Goal: Transaction & Acquisition: Purchase product/service

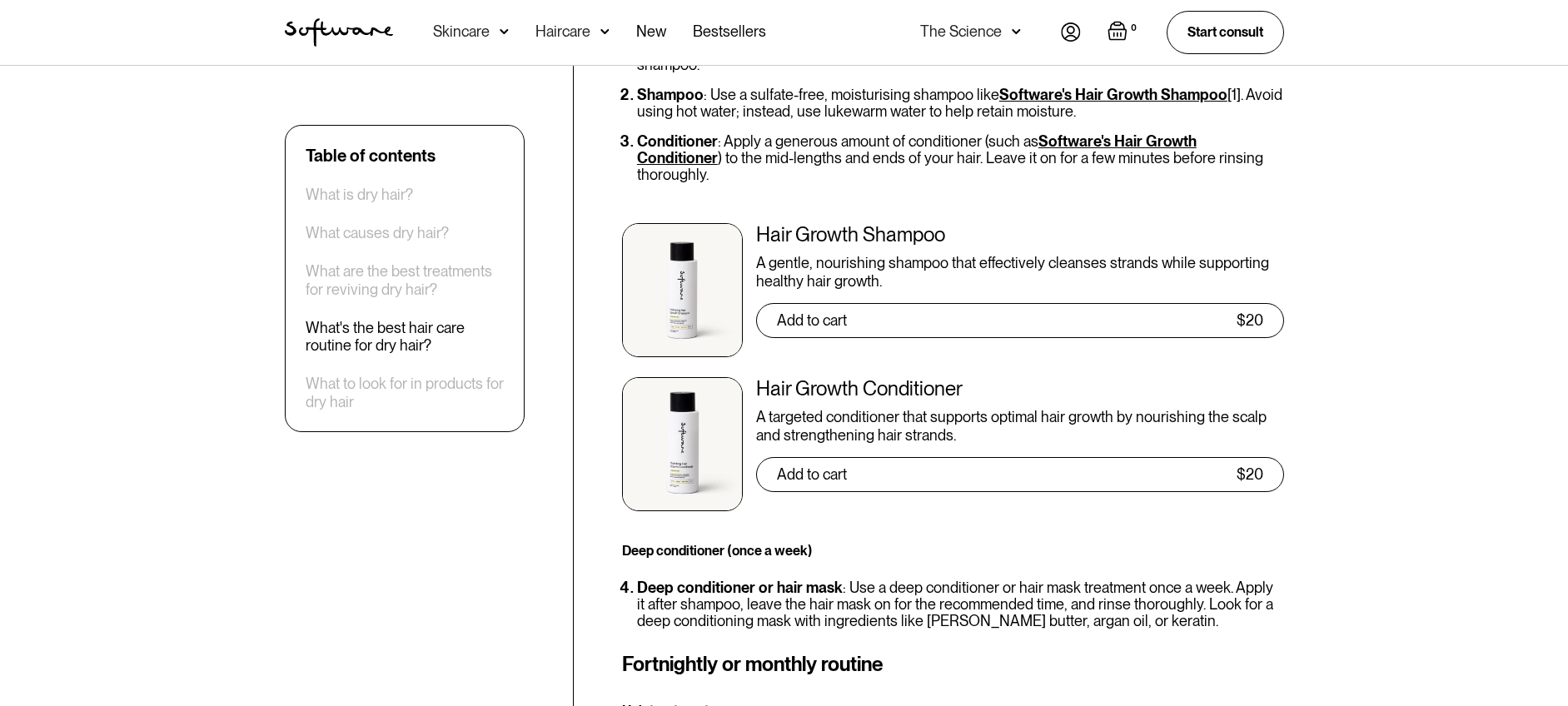
scroll to position [3946, 0]
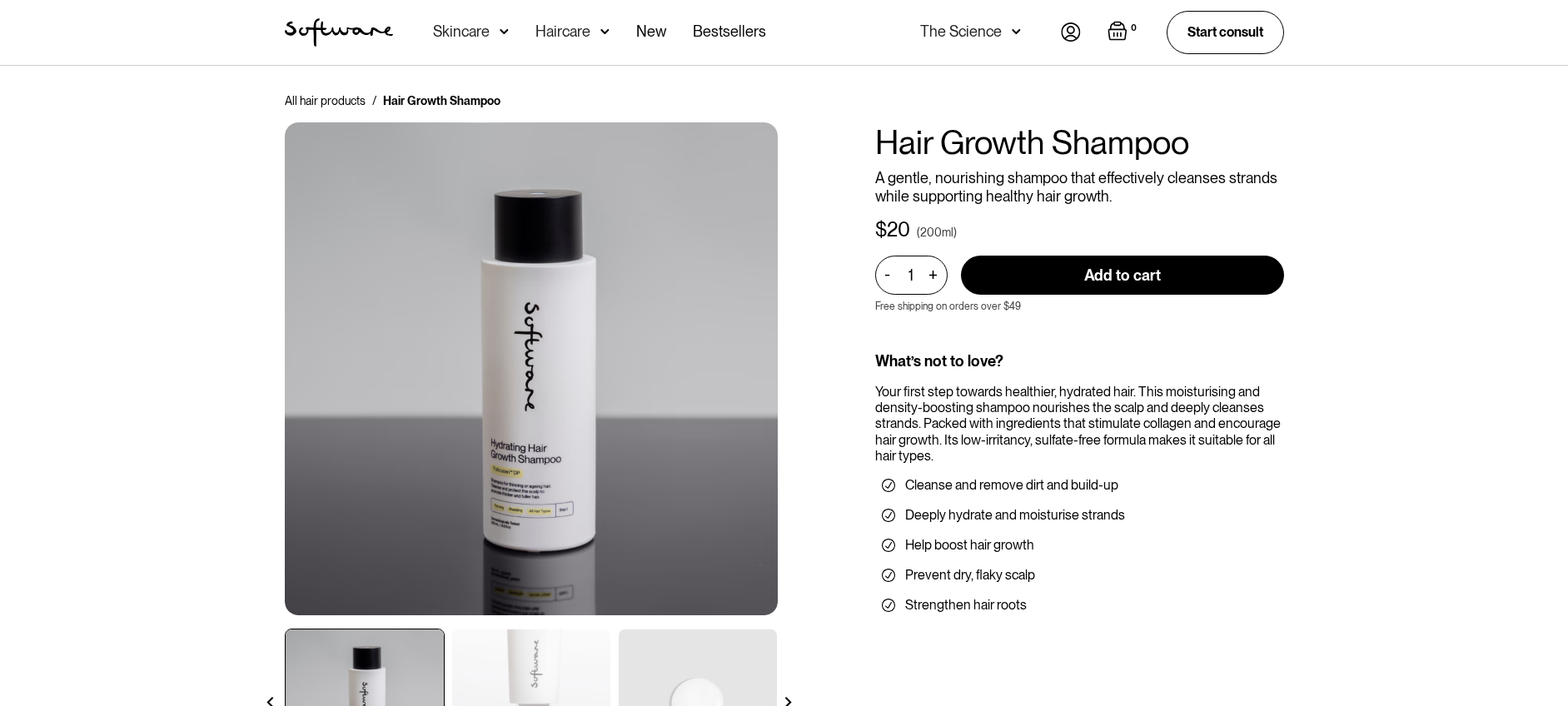
scroll to position [83, 0]
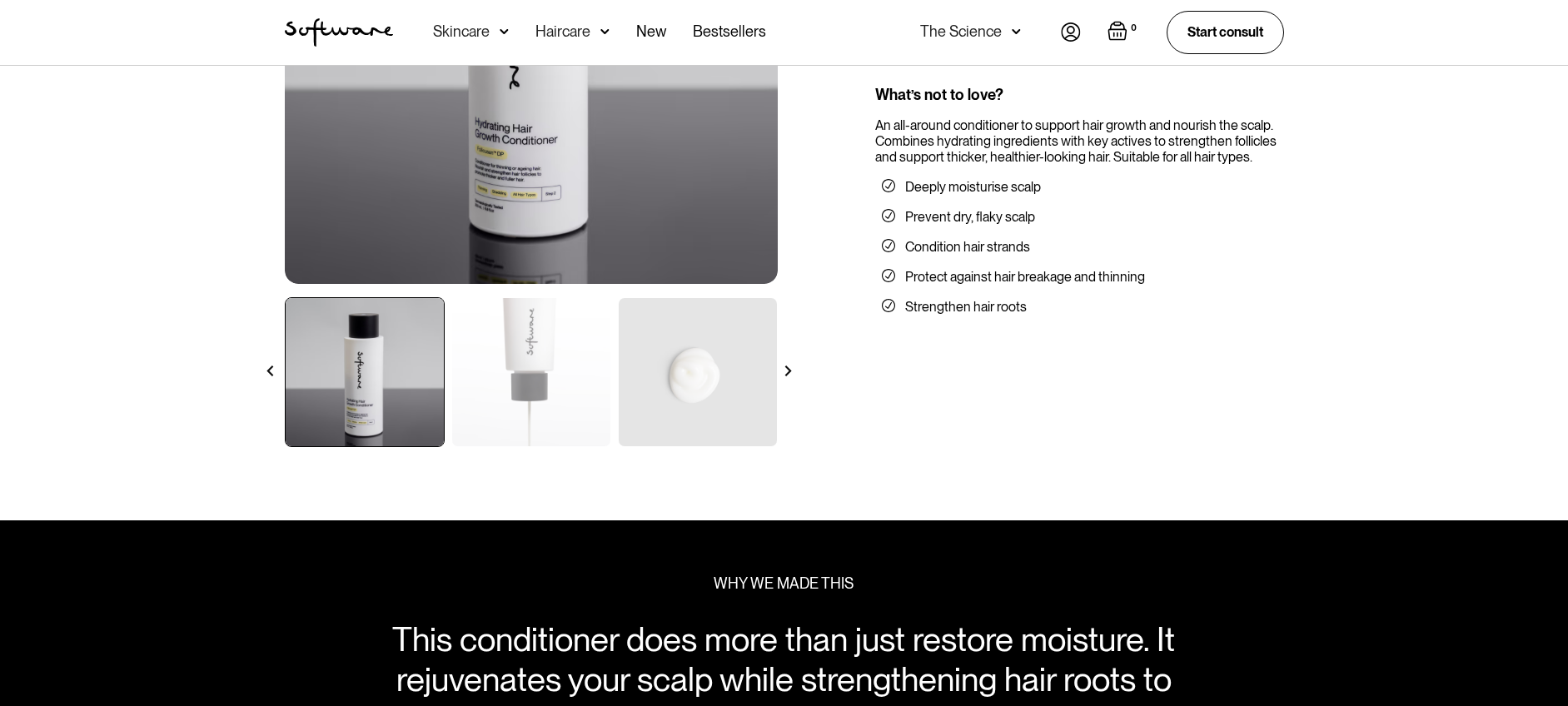
scroll to position [333, 0]
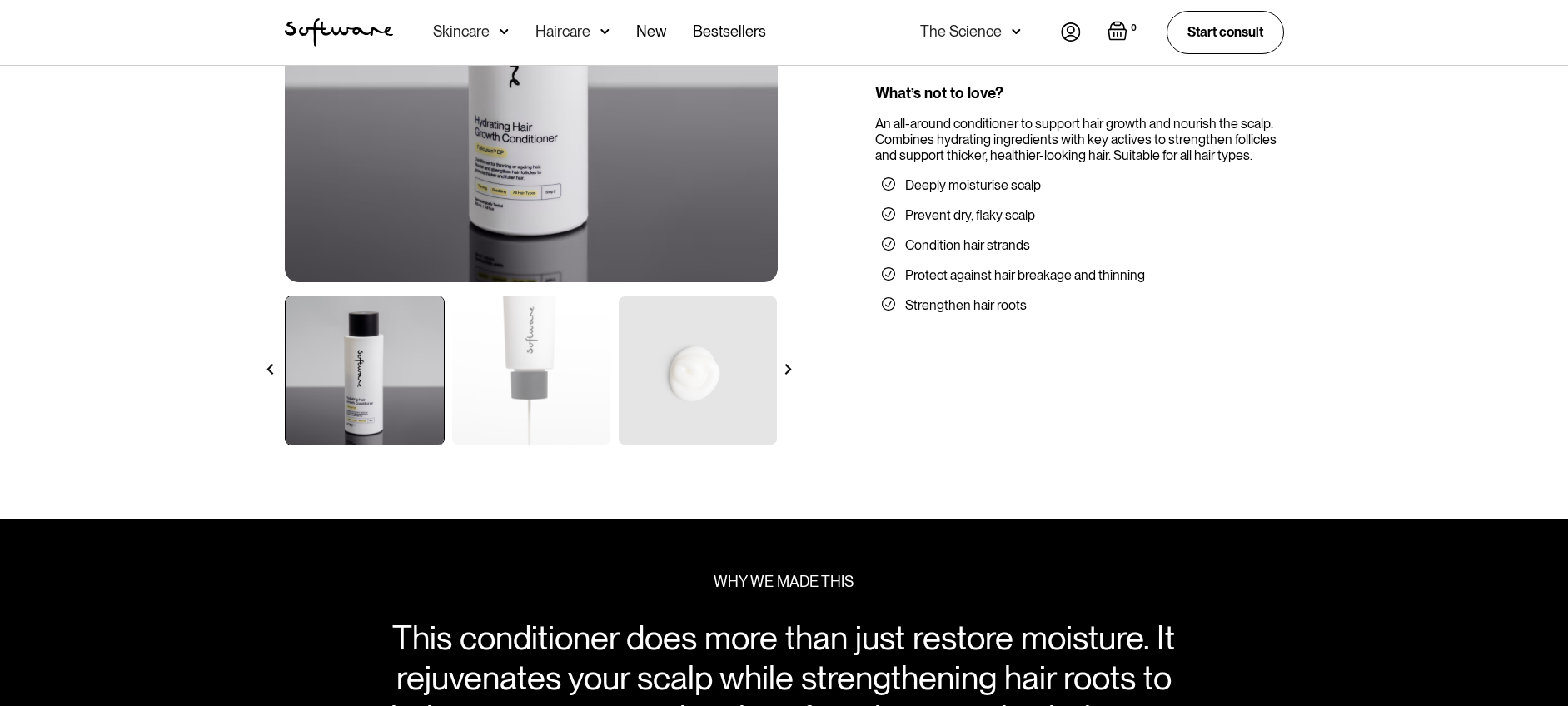
click at [787, 368] on img at bounding box center [787, 369] width 11 height 11
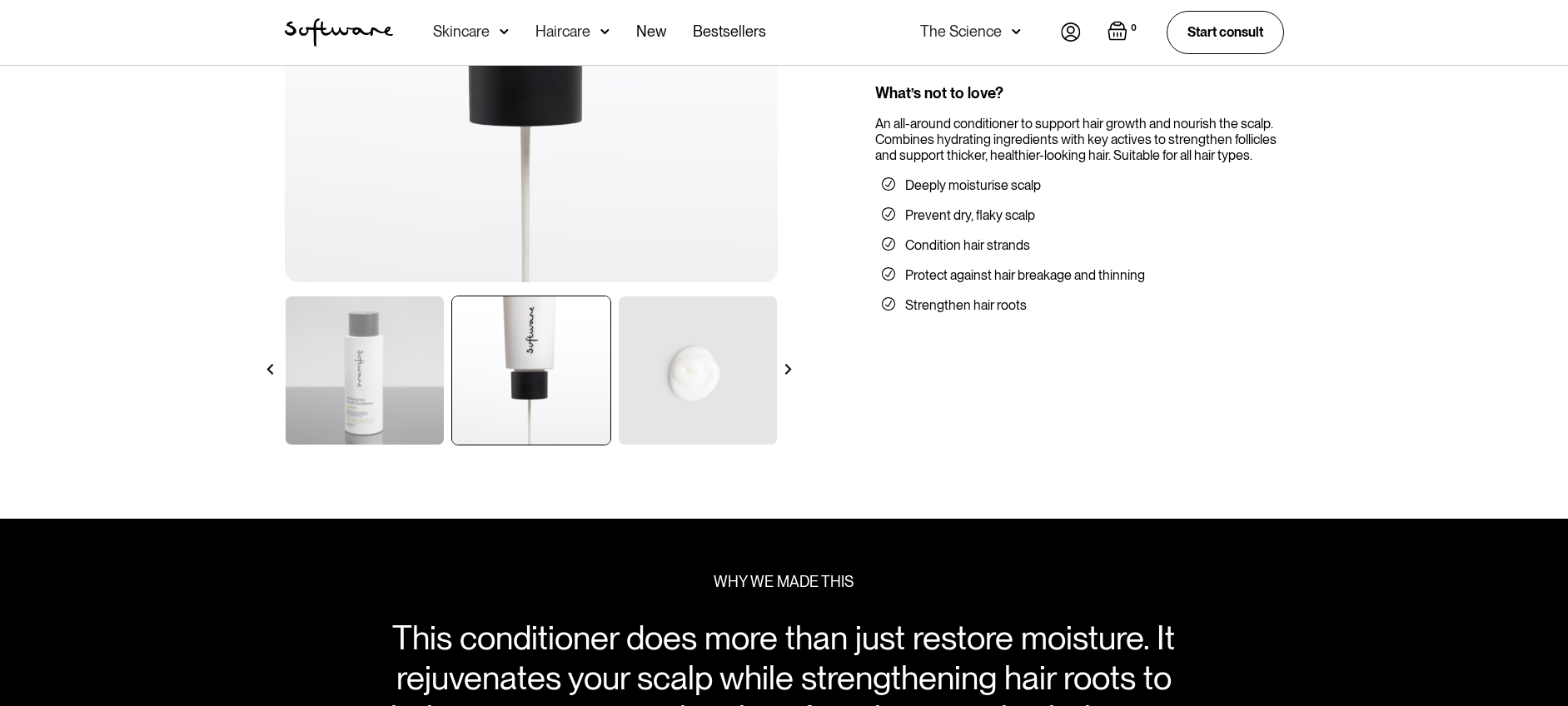
click at [787, 368] on img at bounding box center [787, 369] width 11 height 11
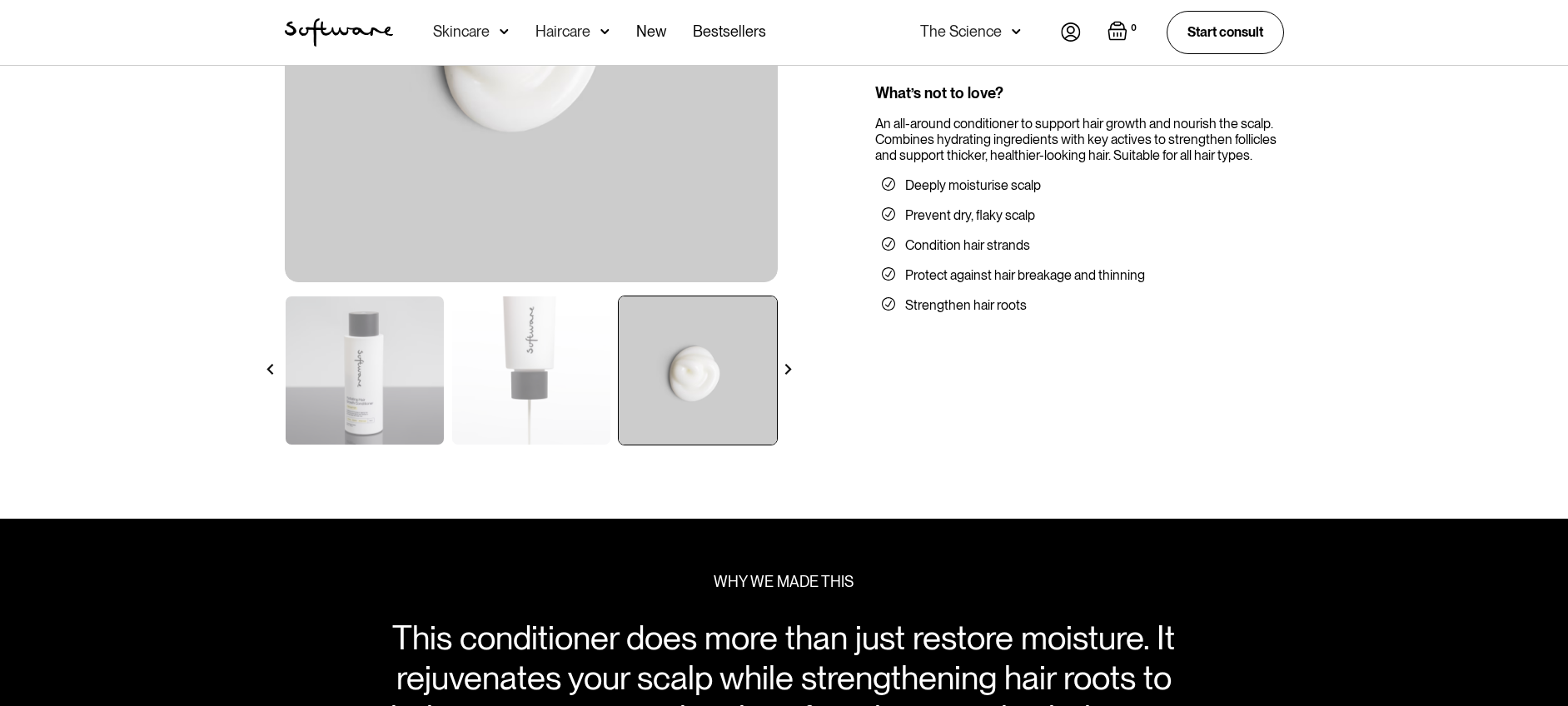
click at [787, 368] on img at bounding box center [787, 369] width 11 height 11
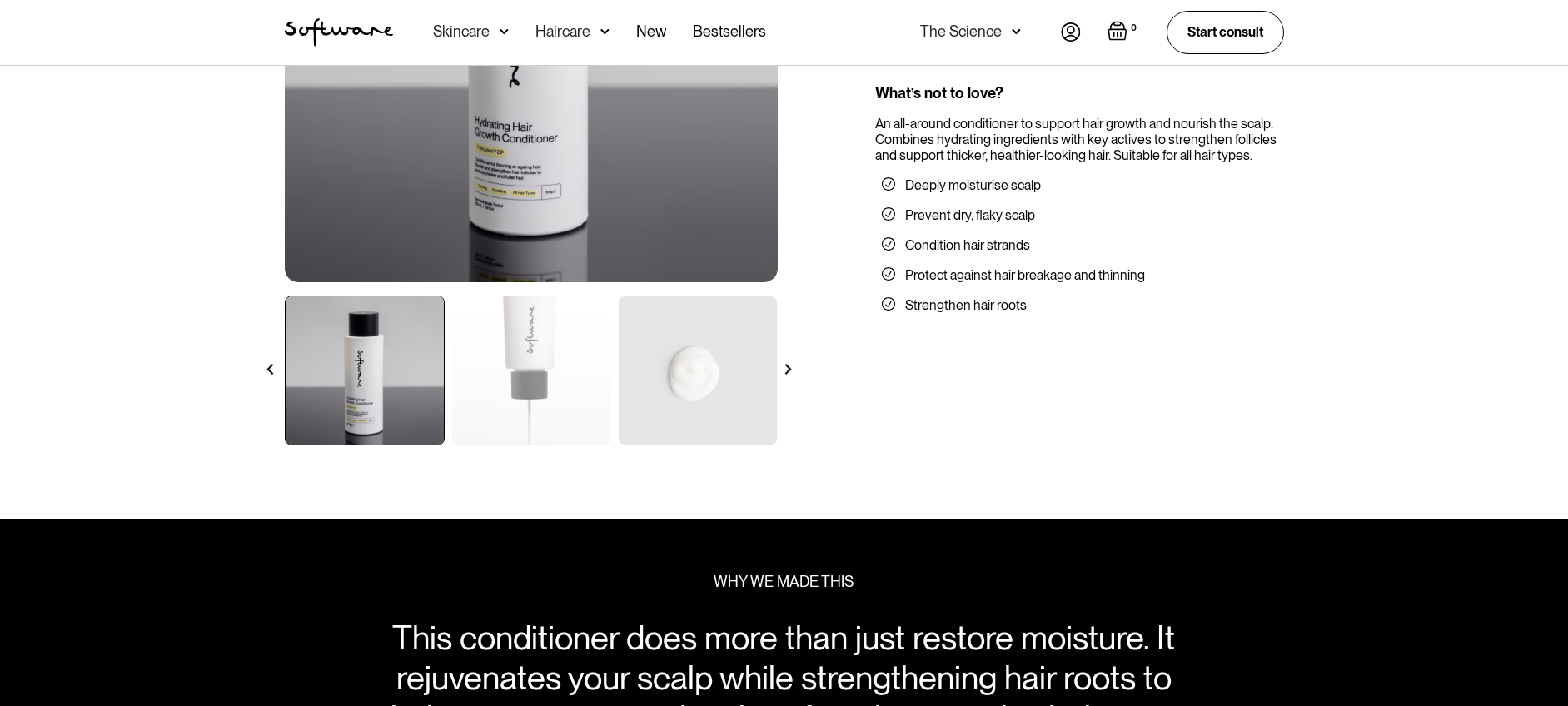
click at [518, 198] on img at bounding box center [531, 35] width 493 height 493
